Goal: Transaction & Acquisition: Purchase product/service

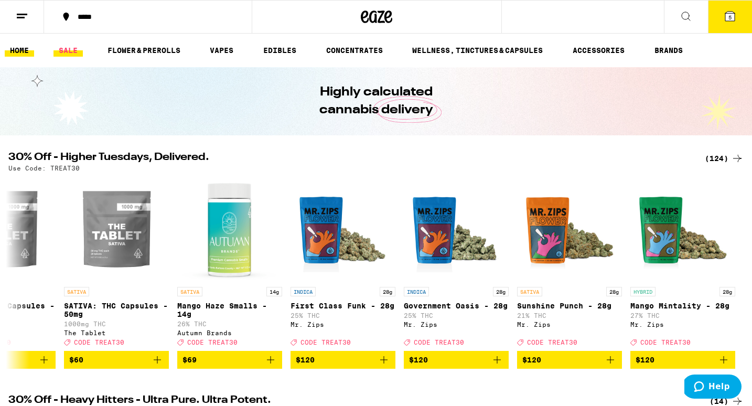
click at [71, 46] on link "SALE" at bounding box center [68, 50] width 29 height 13
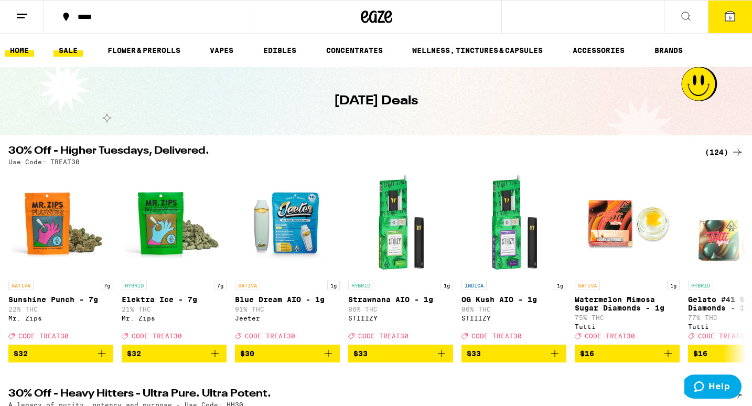
click at [25, 46] on link "HOME" at bounding box center [19, 50] width 29 height 13
